Goal: Transaction & Acquisition: Purchase product/service

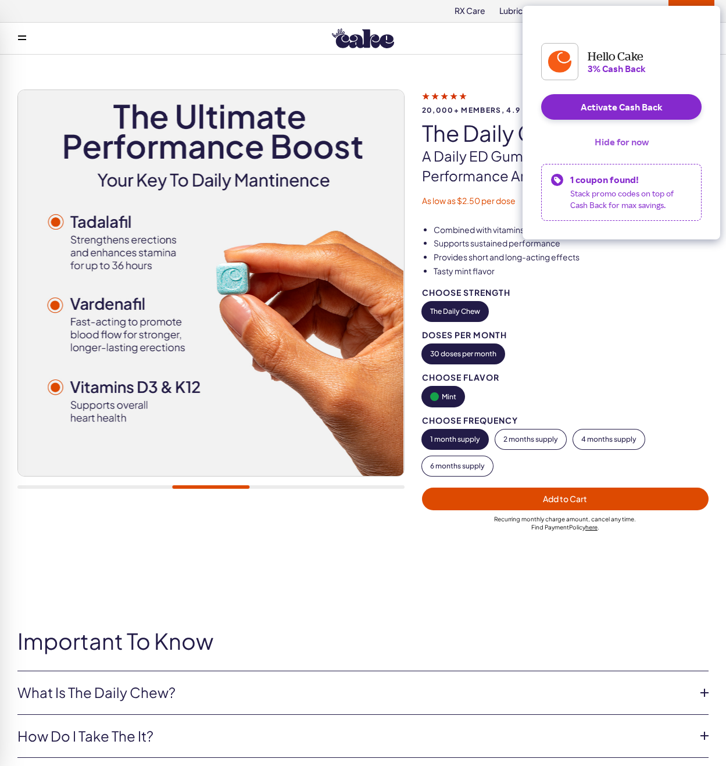
click at [618, 147] on button "Hide for now" at bounding box center [621, 142] width 73 height 26
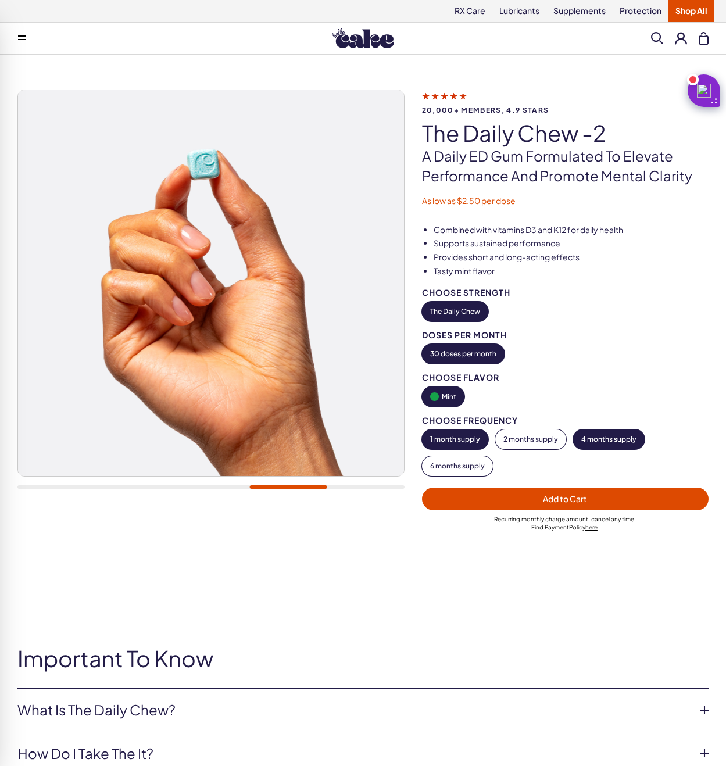
click at [606, 435] on button "4 months supply" at bounding box center [608, 440] width 71 height 20
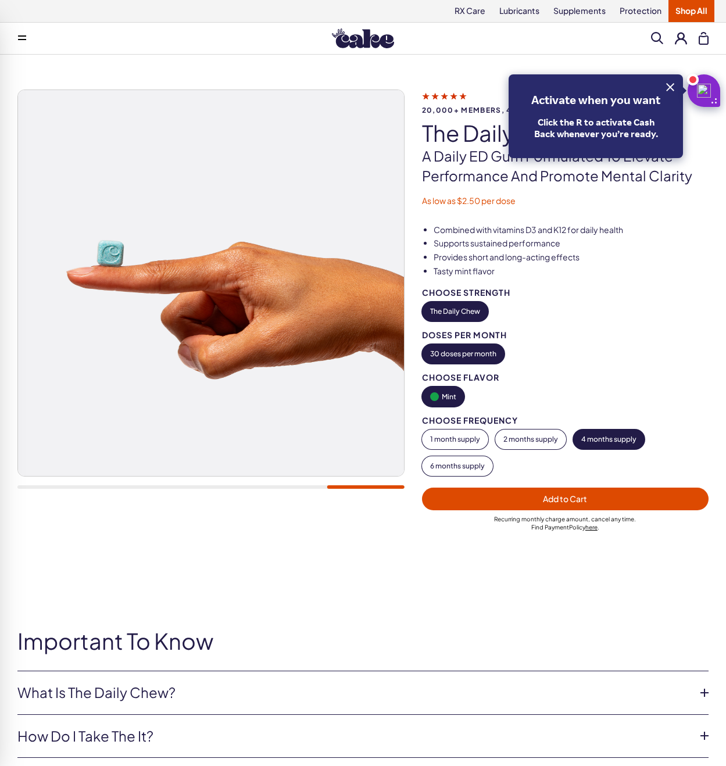
click at [566, 503] on span "Add to Cart" at bounding box center [565, 498] width 44 height 10
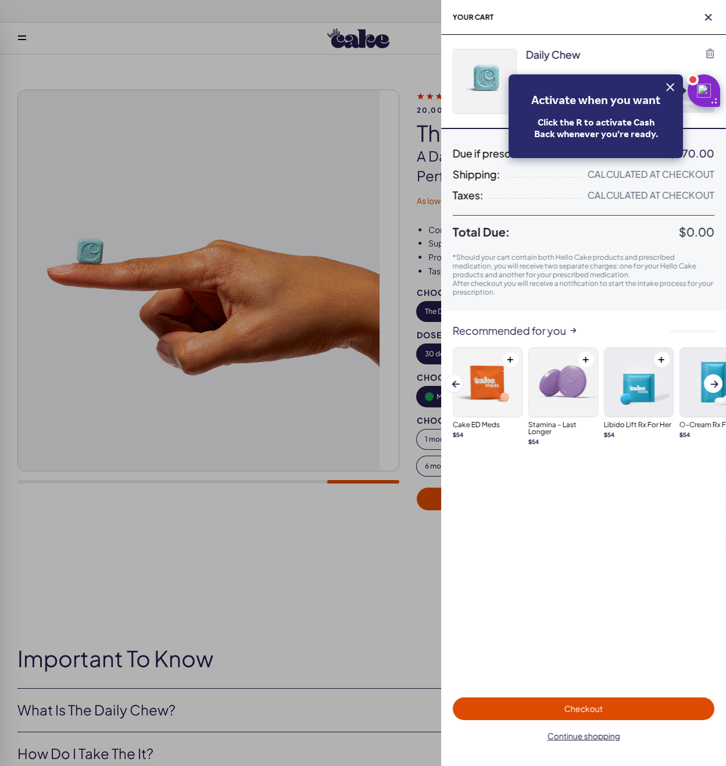
select select "**"
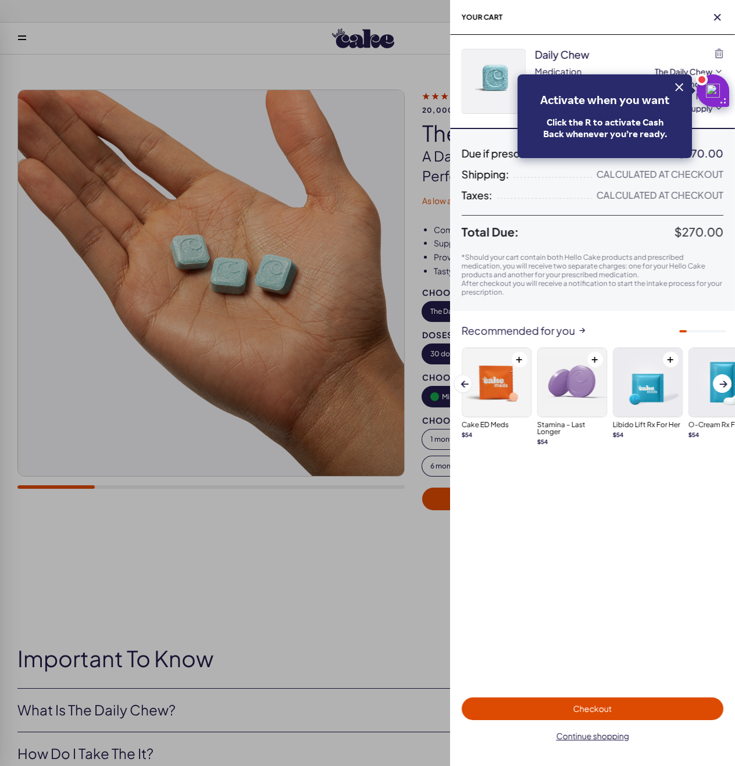
click at [567, 709] on span "Checkout" at bounding box center [592, 708] width 248 height 13
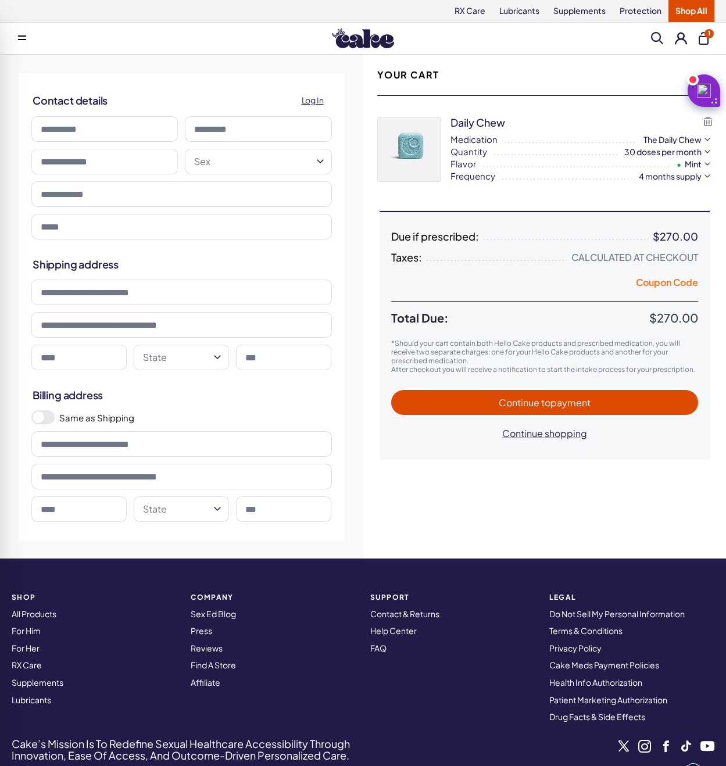
click at [680, 282] on button "Coupon Code" at bounding box center [667, 284] width 62 height 16
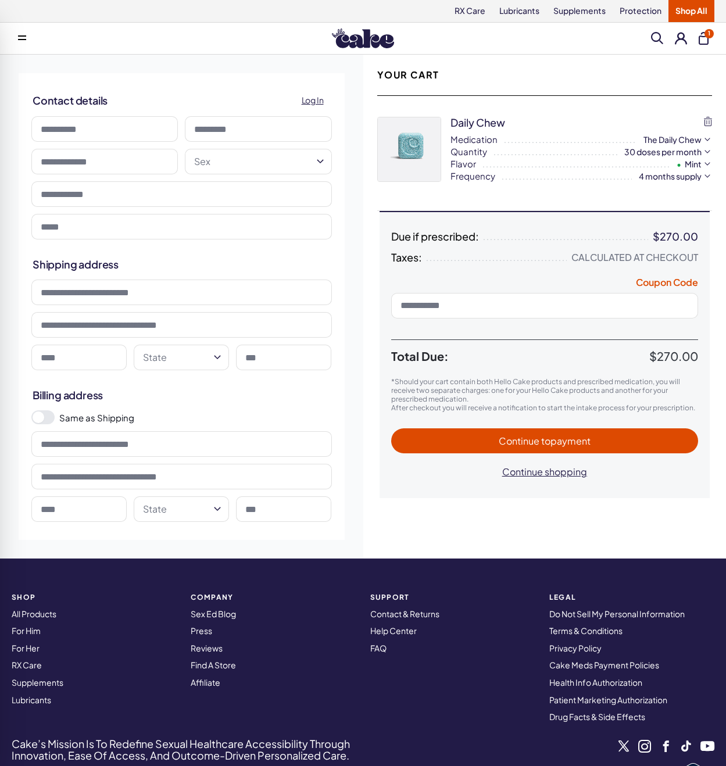
click at [580, 306] on input at bounding box center [544, 306] width 307 height 26
click at [618, 349] on span "Total Due:" at bounding box center [520, 356] width 259 height 14
click at [548, 306] on input at bounding box center [544, 306] width 307 height 26
type input "**********"
click at [618, 359] on span "Total Due:" at bounding box center [520, 356] width 259 height 14
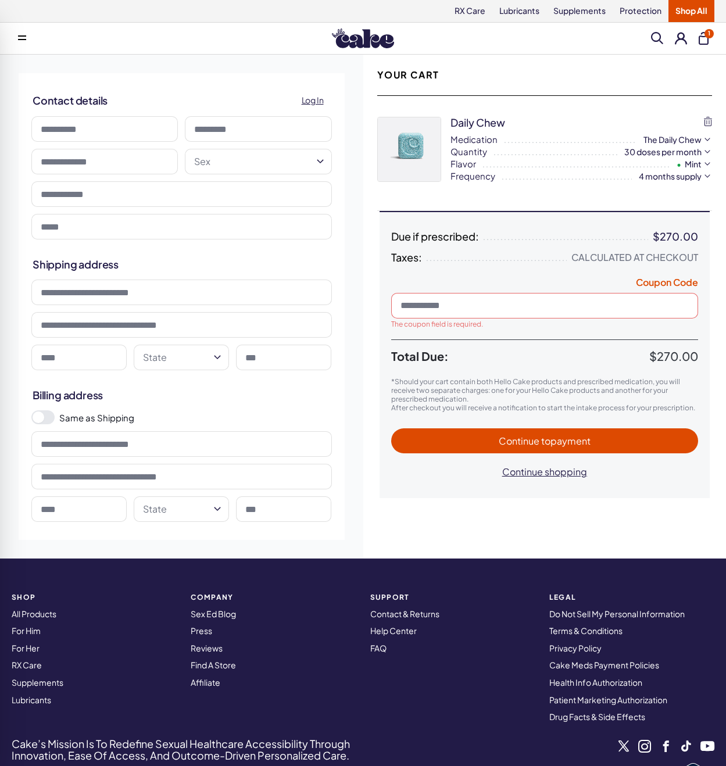
click at [475, 314] on input at bounding box center [544, 306] width 307 height 26
click at [672, 307] on span "Apply" at bounding box center [680, 305] width 20 height 9
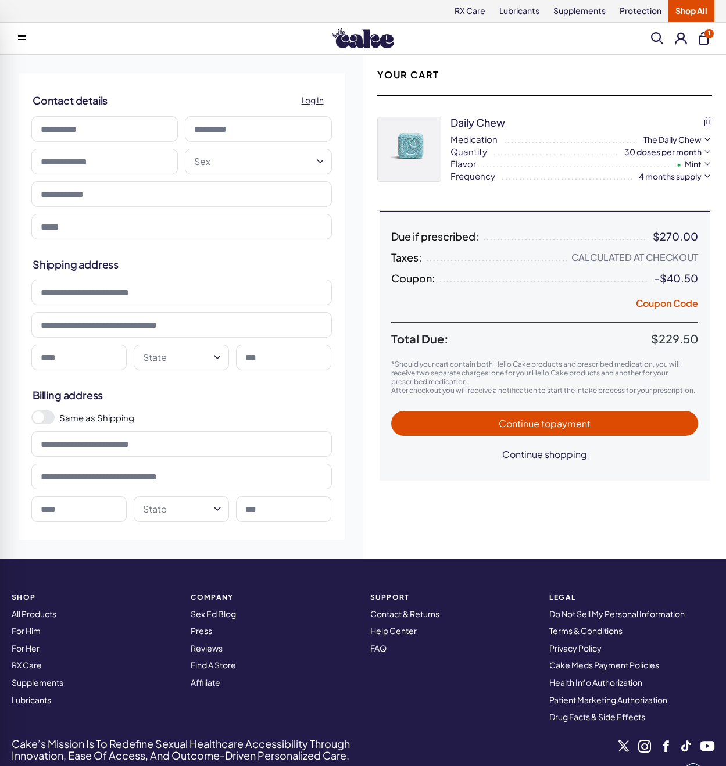
drag, startPoint x: 639, startPoint y: 22, endPoint x: 284, endPoint y: 85, distance: 360.7
click at [666, 304] on button "Coupon Code" at bounding box center [667, 305] width 62 height 16
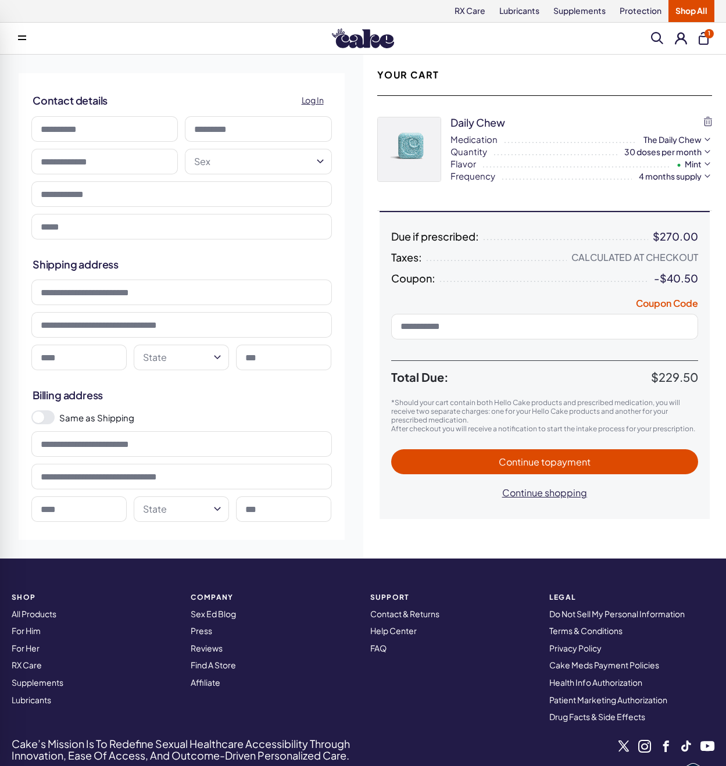
click at [506, 323] on input at bounding box center [544, 327] width 307 height 26
click at [679, 327] on span "Apply" at bounding box center [680, 326] width 20 height 9
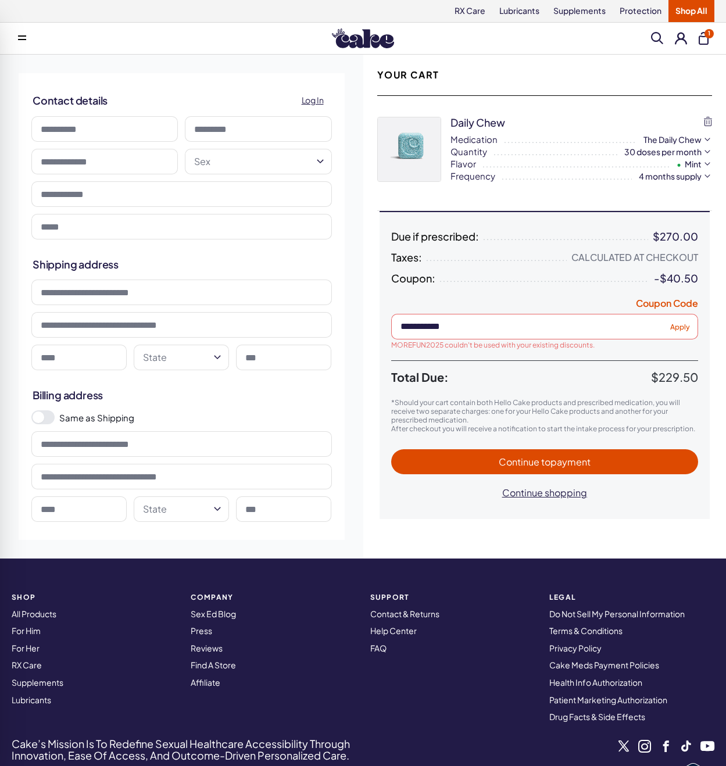
click at [481, 330] on input at bounding box center [544, 327] width 307 height 26
click at [490, 322] on input at bounding box center [544, 327] width 307 height 26
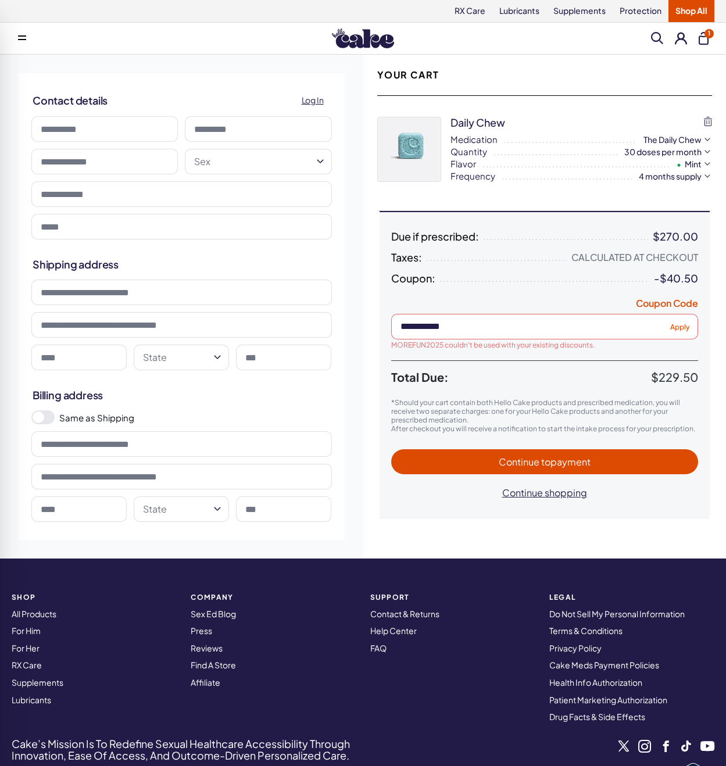
click at [487, 335] on input at bounding box center [544, 327] width 307 height 26
click at [633, 329] on input at bounding box center [544, 327] width 307 height 26
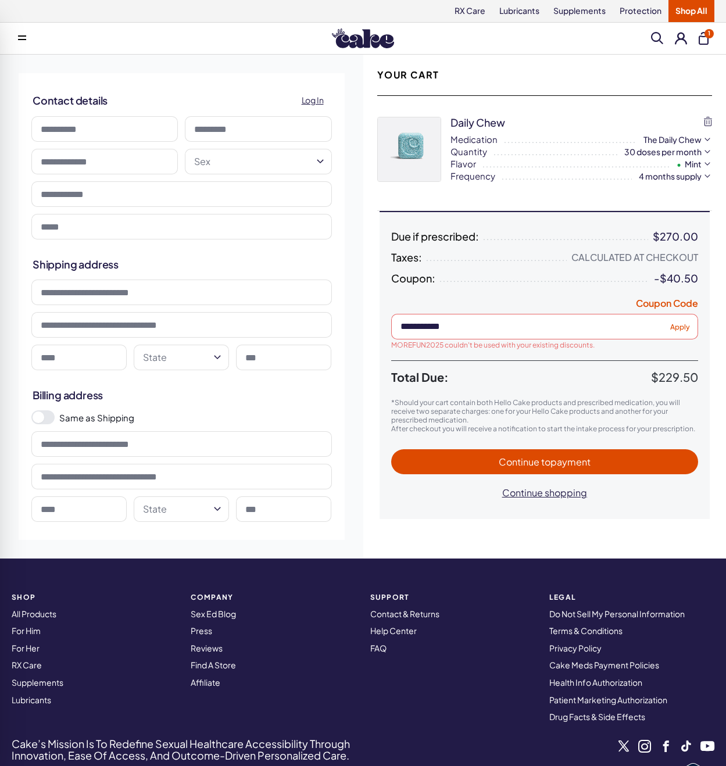
click at [679, 325] on span "Apply" at bounding box center [680, 326] width 20 height 9
type input "**********"
click at [474, 325] on input "**********" at bounding box center [544, 327] width 307 height 26
drag, startPoint x: 680, startPoint y: 328, endPoint x: 660, endPoint y: 324, distance: 20.6
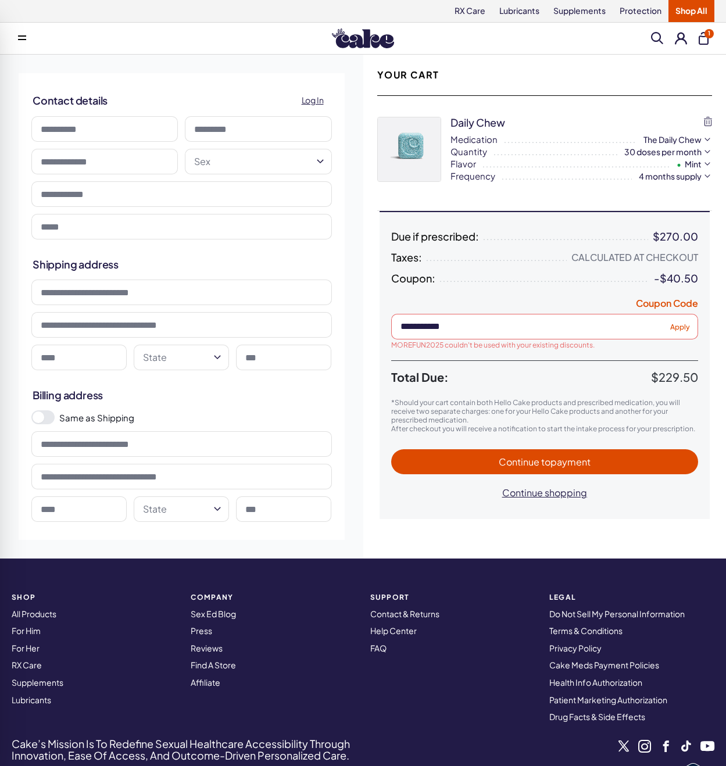
click at [679, 328] on span "Apply" at bounding box center [680, 326] width 20 height 9
click at [509, 330] on input "**********" at bounding box center [544, 327] width 307 height 26
click at [491, 332] on input "**********" at bounding box center [544, 327] width 307 height 26
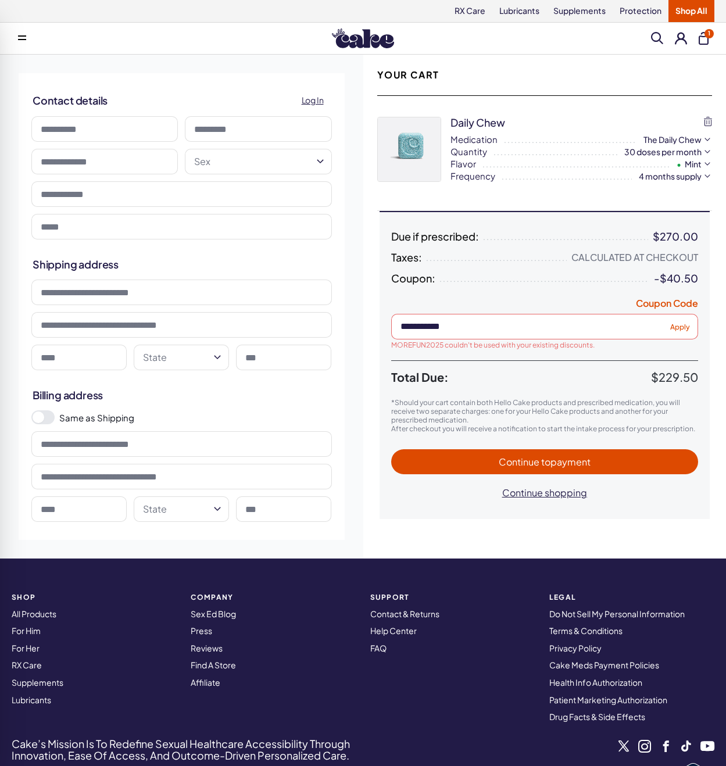
click at [666, 327] on button "Apply" at bounding box center [680, 326] width 29 height 15
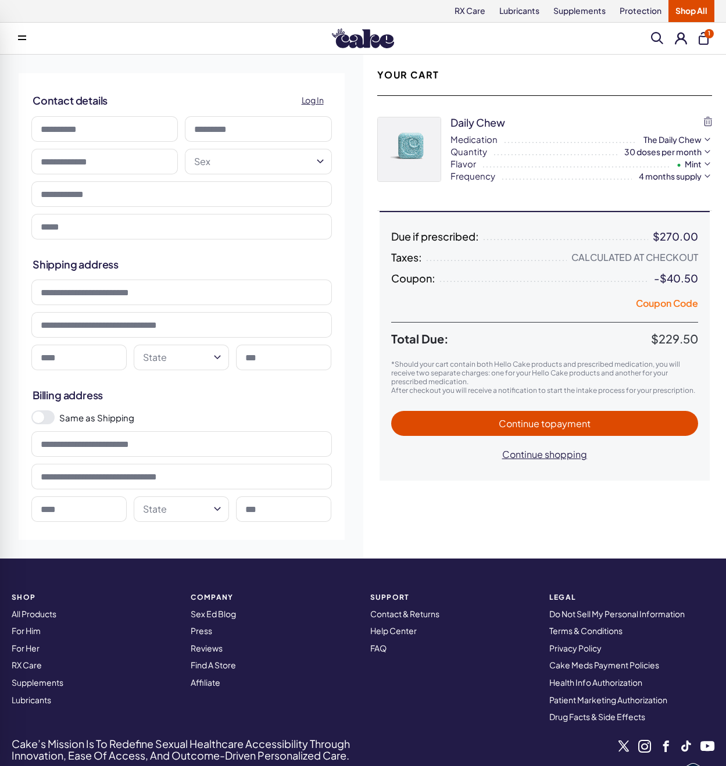
click at [657, 302] on button "Coupon Code" at bounding box center [667, 305] width 62 height 16
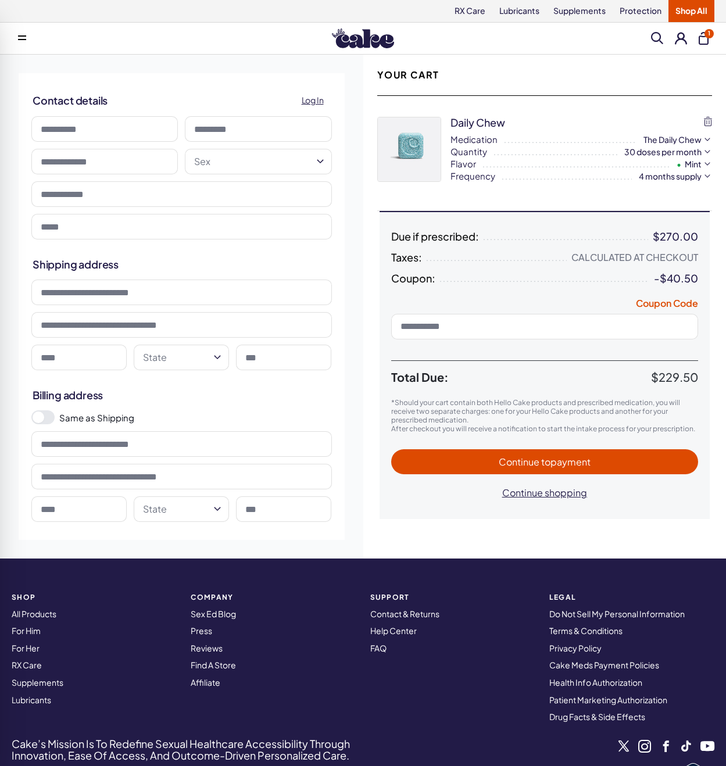
drag, startPoint x: 640, startPoint y: 1, endPoint x: 552, endPoint y: 329, distance: 339.9
click at [552, 329] on input at bounding box center [544, 327] width 307 height 26
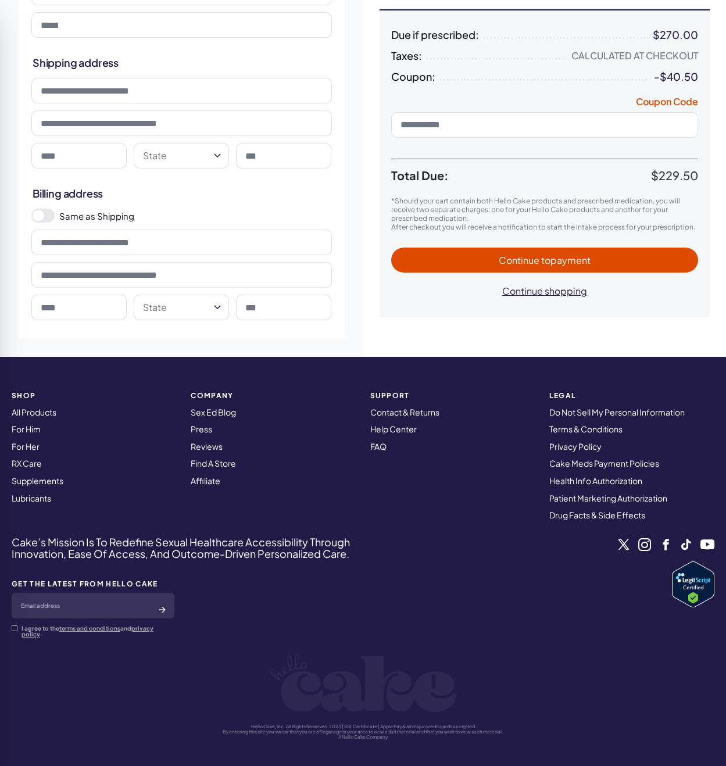
scroll to position [205, 0]
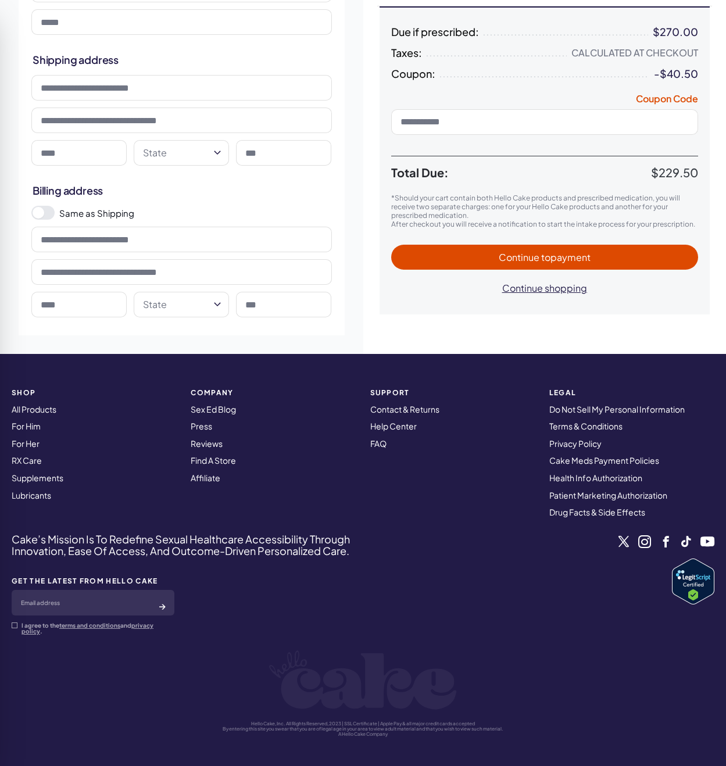
click at [462, 765] on div at bounding box center [363, 772] width 726 height 0
click at [514, 121] on input at bounding box center [544, 122] width 307 height 26
drag, startPoint x: 500, startPoint y: 185, endPoint x: 523, endPoint y: 180, distance: 23.8
click at [500, 765] on div at bounding box center [363, 772] width 726 height 0
click at [673, 121] on span "Apply" at bounding box center [680, 121] width 20 height 9
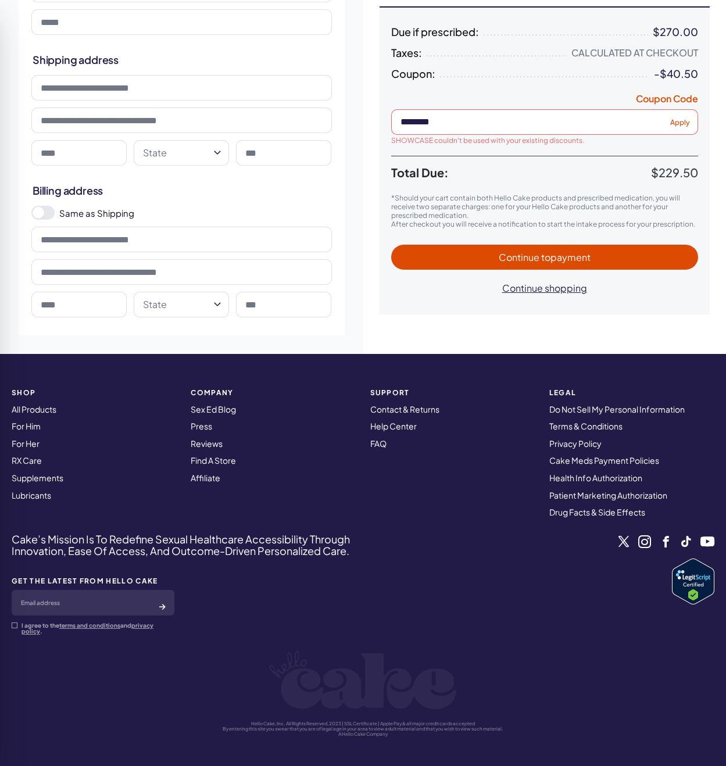
click at [461, 121] on input at bounding box center [544, 122] width 307 height 26
drag, startPoint x: 495, startPoint y: 165, endPoint x: 505, endPoint y: 163, distance: 10.7
click at [495, 765] on div at bounding box center [363, 772] width 726 height 0
click at [527, 765] on div at bounding box center [363, 772] width 726 height 0
click at [585, 765] on div at bounding box center [363, 772] width 726 height 0
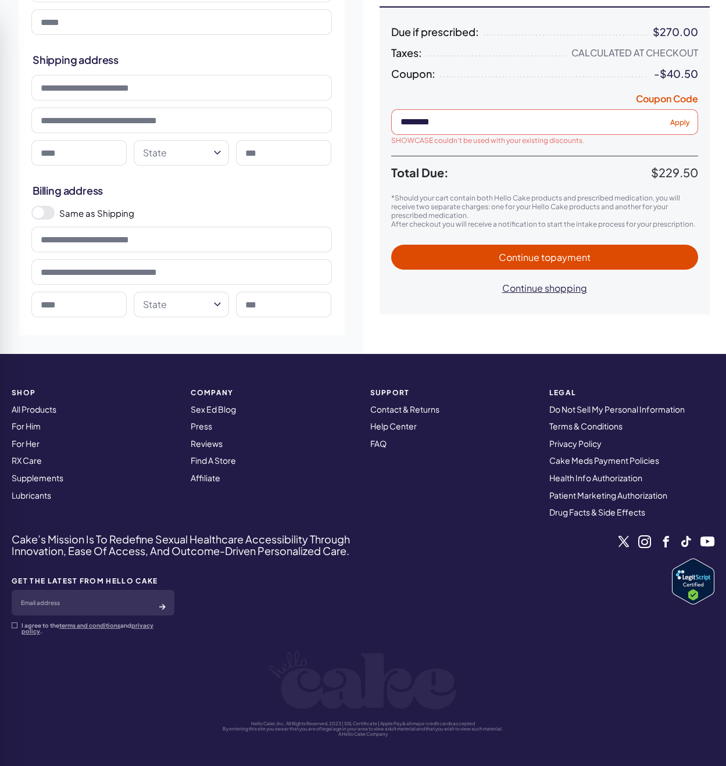
click at [449, 127] on input at bounding box center [544, 122] width 307 height 26
click at [403, 765] on div at bounding box center [363, 772] width 726 height 0
click at [411, 765] on div at bounding box center [363, 772] width 726 height 0
click at [449, 765] on div at bounding box center [363, 772] width 726 height 0
click at [480, 765] on div at bounding box center [363, 772] width 726 height 0
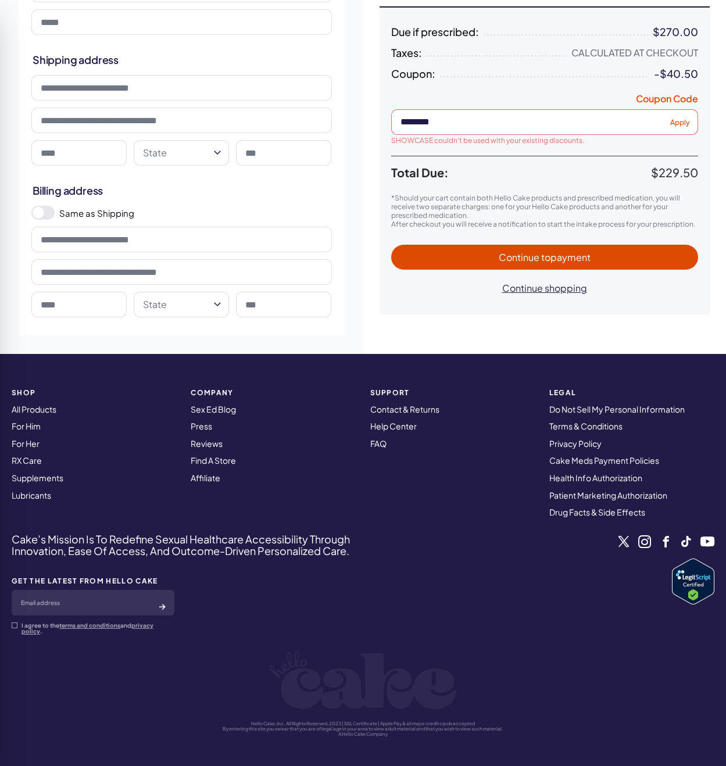
drag, startPoint x: 457, startPoint y: 111, endPoint x: 466, endPoint y: 120, distance: 12.3
click at [459, 112] on input at bounding box center [544, 122] width 307 height 26
drag, startPoint x: 471, startPoint y: 198, endPoint x: 409, endPoint y: 206, distance: 62.8
click at [409, 765] on div at bounding box center [363, 772] width 726 height 0
click at [480, 765] on div at bounding box center [363, 772] width 726 height 0
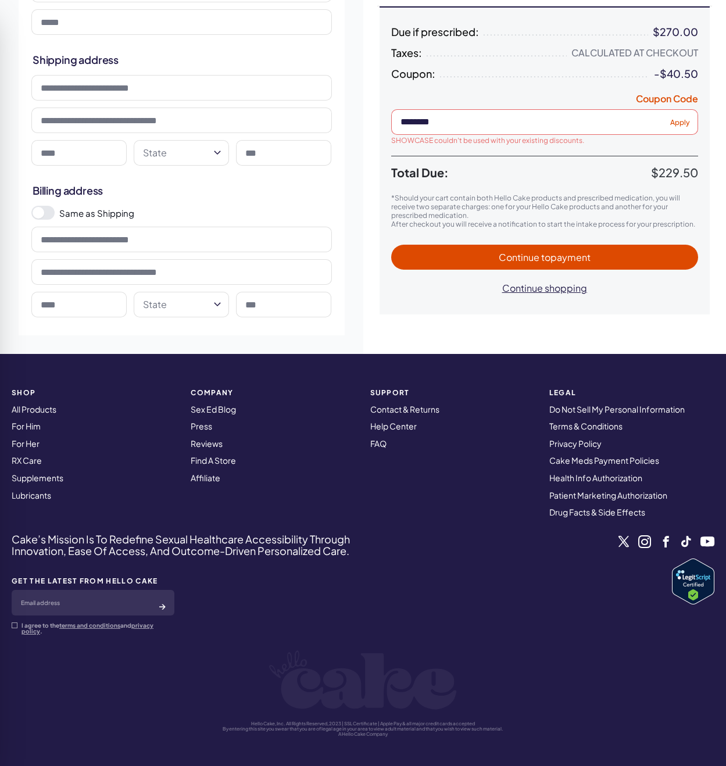
click at [439, 111] on input at bounding box center [544, 122] width 307 height 26
click at [406, 765] on div at bounding box center [363, 772] width 726 height 0
